Goal: Information Seeking & Learning: Learn about a topic

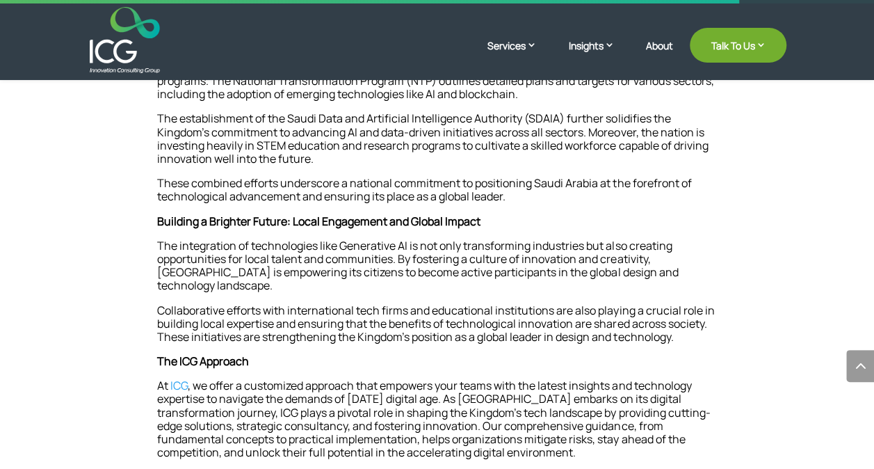
scroll to position [1249, 0]
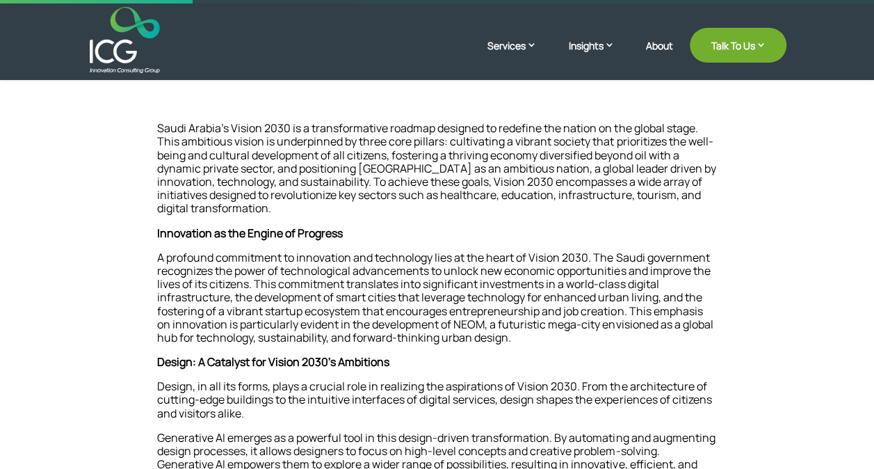
scroll to position [342, 0]
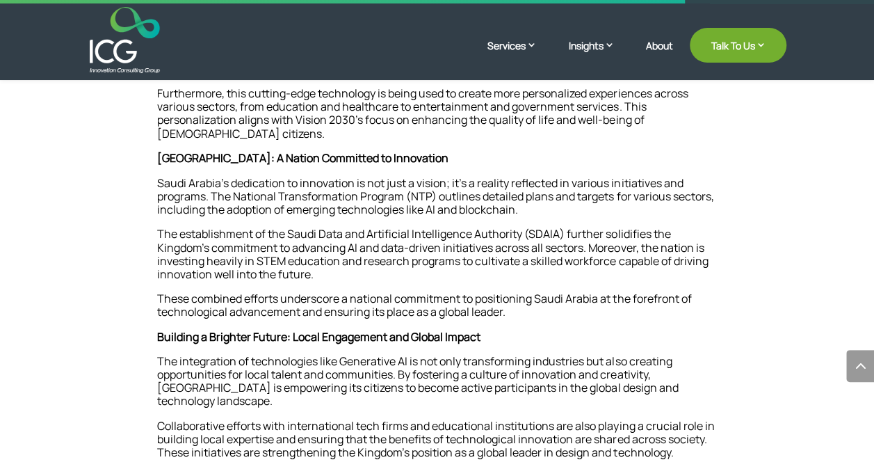
scroll to position [1131, 0]
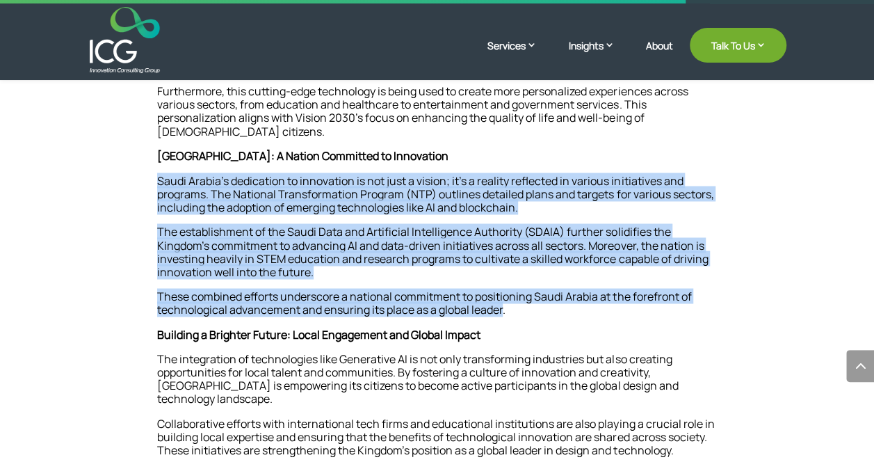
drag, startPoint x: 502, startPoint y: 312, endPoint x: 142, endPoint y: 182, distance: 383.1
copy div "Saudi Arabia’s dedication to innovation is not just a vision; it’s a reality re…"
